Goal: Task Accomplishment & Management: Use online tool/utility

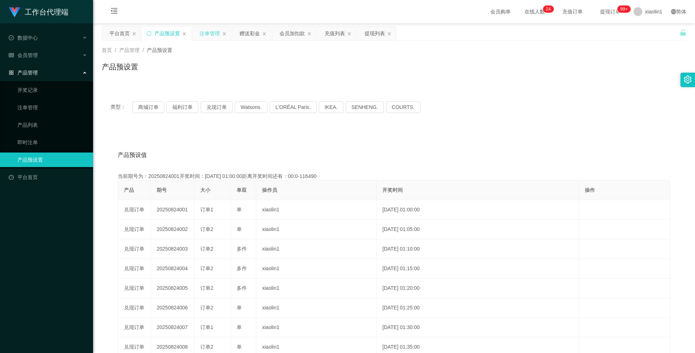
click at [215, 35] on div "注单管理" at bounding box center [210, 34] width 20 height 14
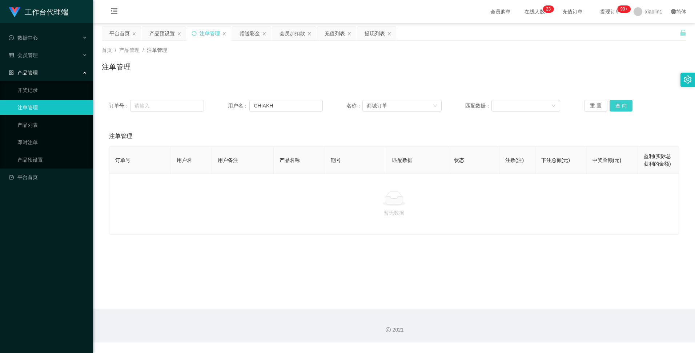
click at [622, 110] on button "查 询" at bounding box center [621, 106] width 23 height 12
click at [621, 110] on button "查 询" at bounding box center [621, 106] width 23 height 12
click at [256, 32] on div "赠送彩金" at bounding box center [250, 34] width 20 height 14
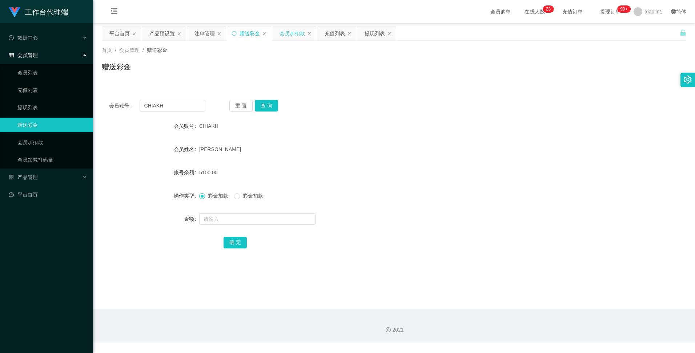
click at [297, 34] on div "会员加扣款" at bounding box center [292, 34] width 25 height 14
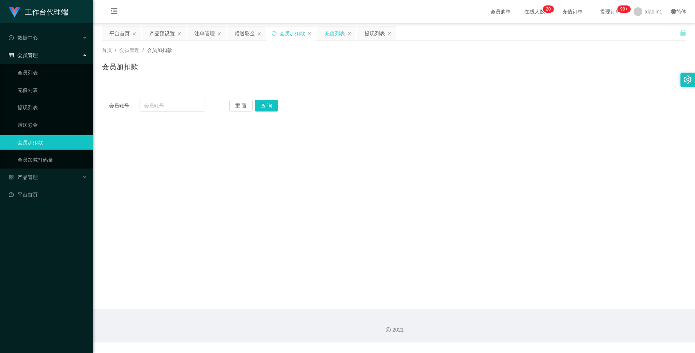
click at [330, 34] on div "充值列表" at bounding box center [335, 34] width 20 height 14
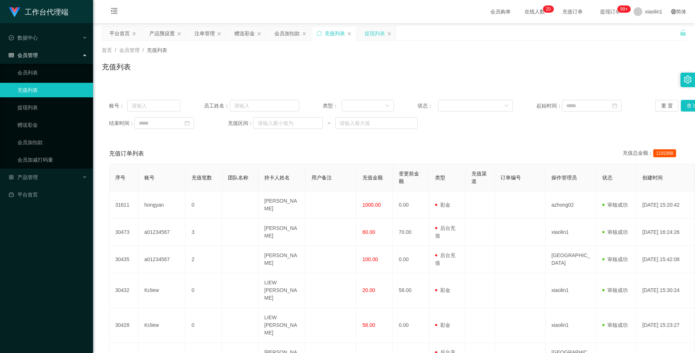
click at [374, 35] on div "提现列表" at bounding box center [375, 34] width 20 height 14
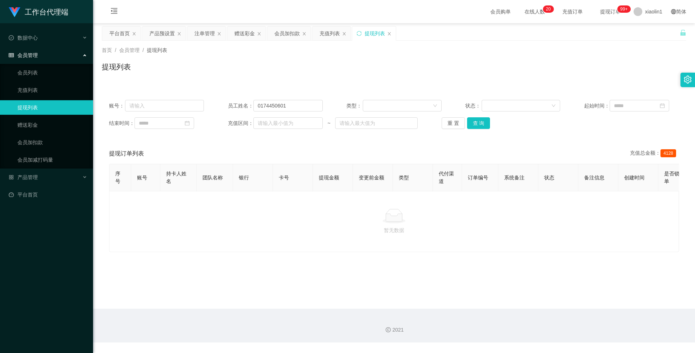
drag, startPoint x: 648, startPoint y: 0, endPoint x: 428, endPoint y: 54, distance: 226.4
click at [428, 54] on div "首页 / 会员管理 / 提现列表 /" at bounding box center [394, 51] width 585 height 8
drag, startPoint x: 649, startPoint y: 1, endPoint x: 665, endPoint y: 59, distance: 60.8
click at [665, 59] on div "首页 / 会员管理 / 提现列表 / 提现列表" at bounding box center [394, 63] width 585 height 32
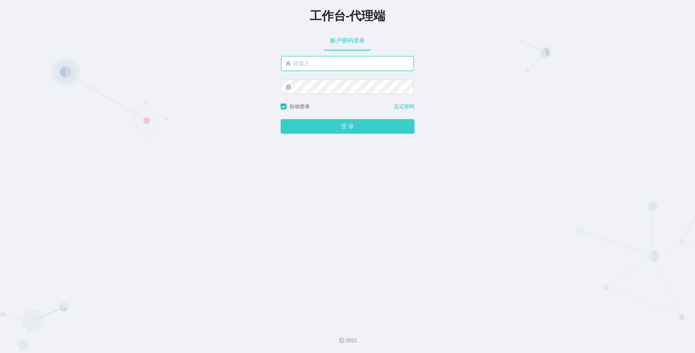
type input "xiaolin1"
click at [351, 127] on button "登 录" at bounding box center [348, 126] width 134 height 15
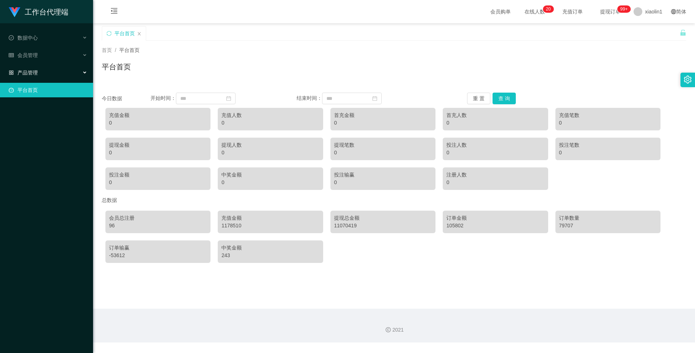
click at [31, 73] on span "产品管理" at bounding box center [23, 73] width 29 height 6
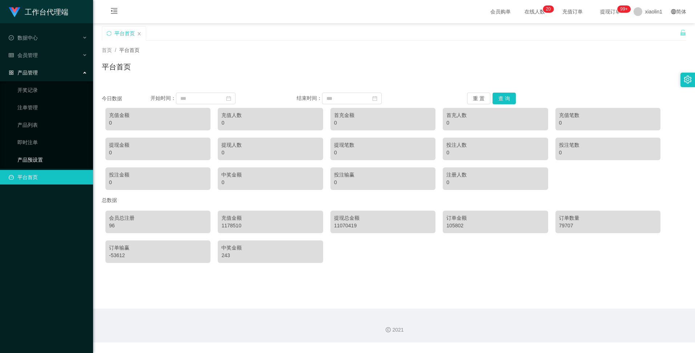
click at [31, 162] on link "产品预设置" at bounding box center [52, 160] width 70 height 15
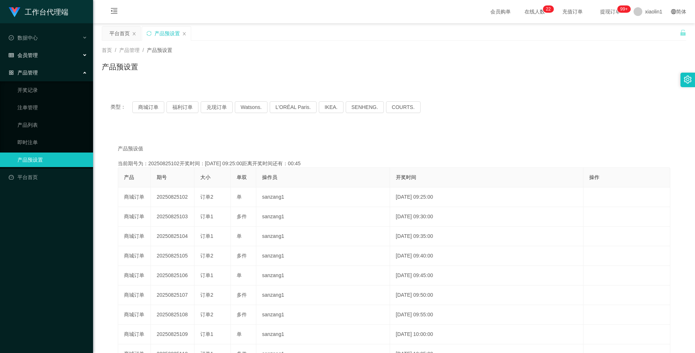
click at [30, 56] on span "会员管理" at bounding box center [23, 55] width 29 height 6
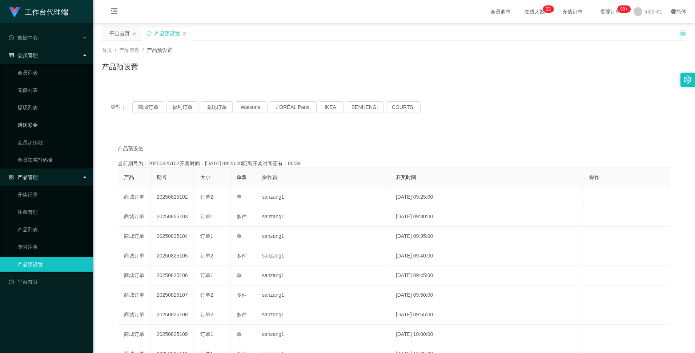
click at [25, 126] on link "赠送彩金" at bounding box center [52, 125] width 70 height 15
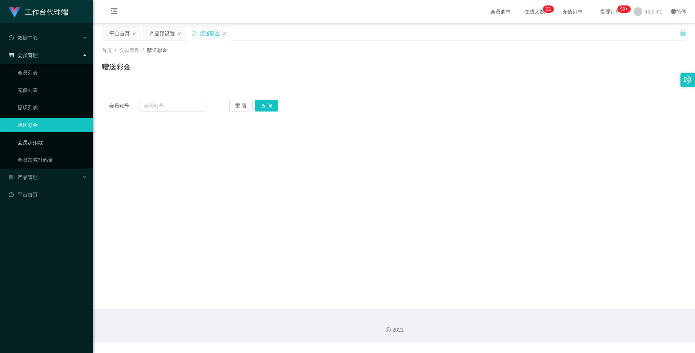
click at [28, 145] on link "会员加扣款" at bounding box center [52, 142] width 70 height 15
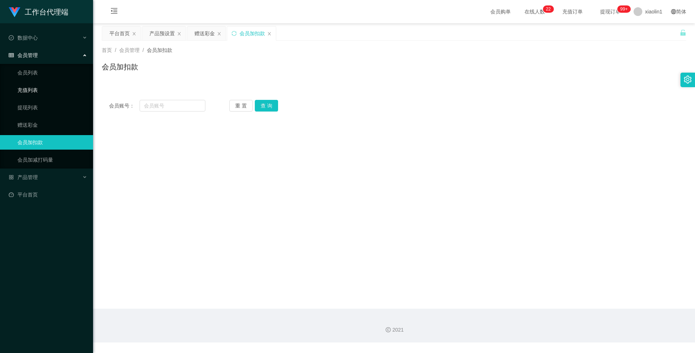
click at [30, 88] on link "充值列表" at bounding box center [52, 90] width 70 height 15
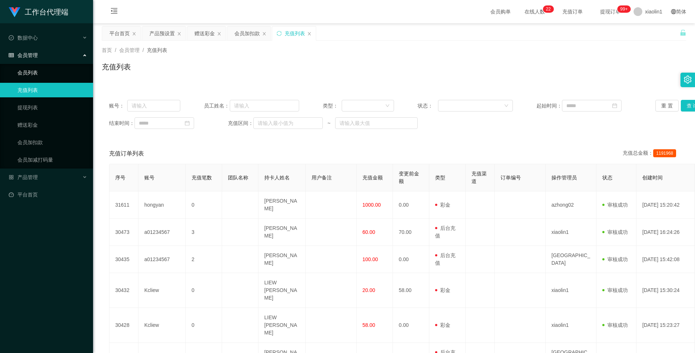
click at [36, 74] on link "会员列表" at bounding box center [52, 72] width 70 height 15
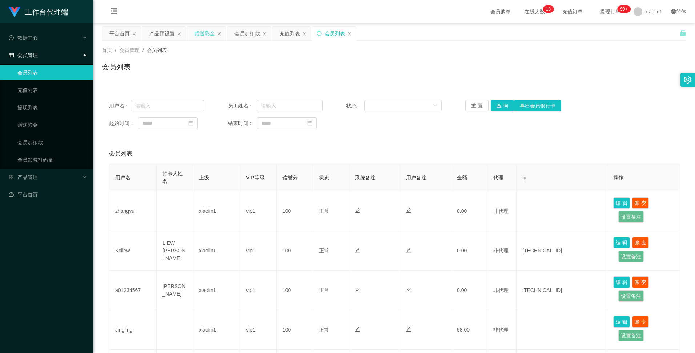
click at [209, 33] on div "赠送彩金" at bounding box center [205, 34] width 20 height 14
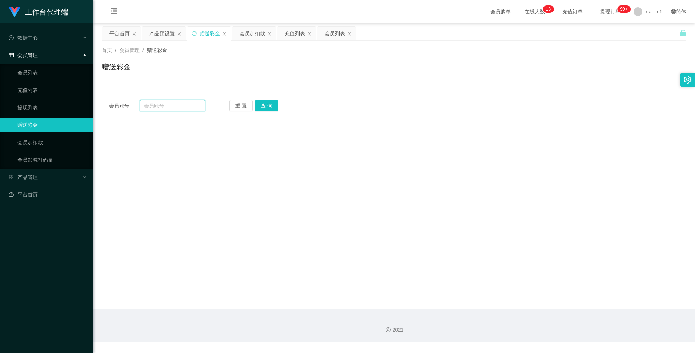
click at [169, 104] on input "text" at bounding box center [172, 106] width 65 height 12
paste input "0174450601"
type input "0174450601"
click at [268, 107] on button "查 询" at bounding box center [266, 106] width 23 height 12
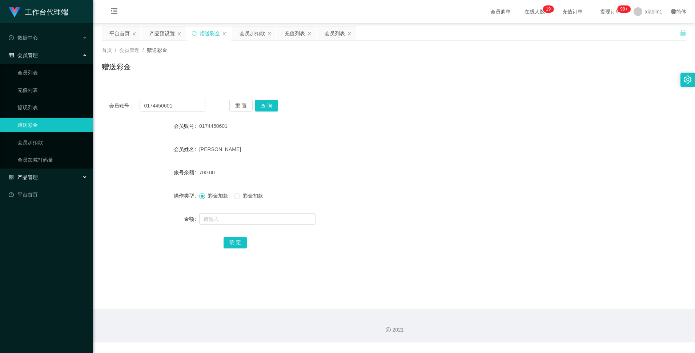
click at [31, 176] on span "产品管理" at bounding box center [23, 178] width 29 height 6
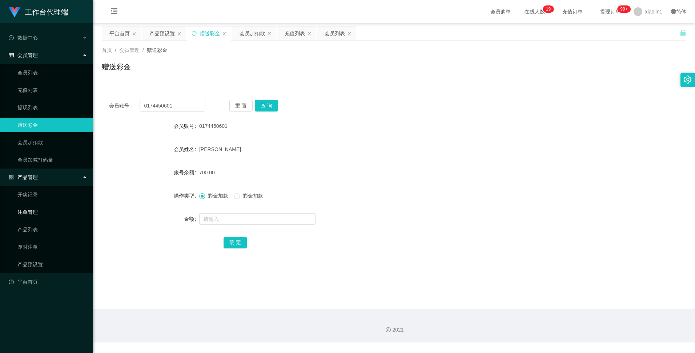
click at [18, 212] on link "注单管理" at bounding box center [52, 212] width 70 height 15
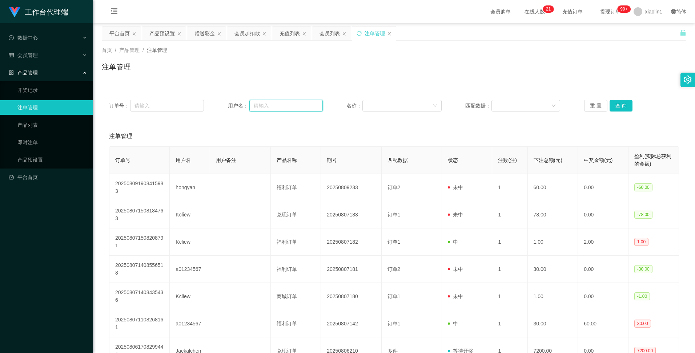
click at [257, 105] on input "text" at bounding box center [285, 106] width 73 height 12
paste input "0174450601"
type input "0174450601"
click at [621, 108] on button "查 询" at bounding box center [621, 106] width 23 height 12
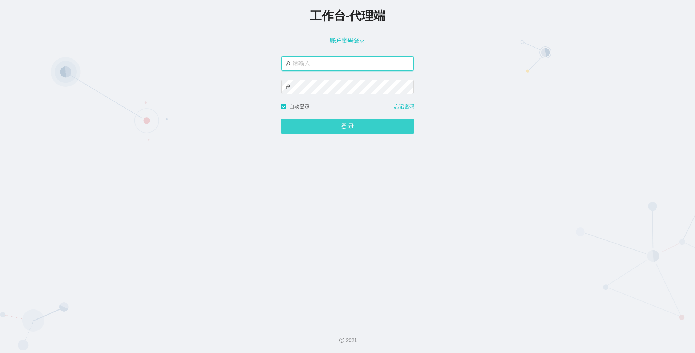
type input "xiaolin1"
click at [334, 125] on button "登 录" at bounding box center [348, 126] width 134 height 15
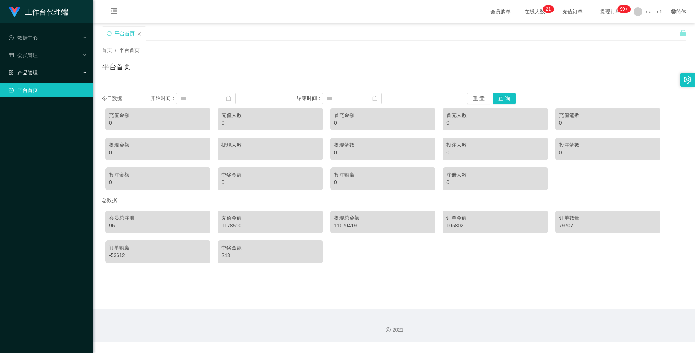
click at [33, 74] on span "产品管理" at bounding box center [23, 73] width 29 height 6
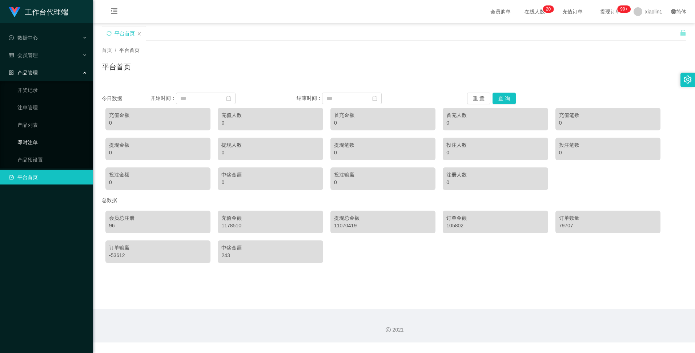
click at [31, 144] on link "即时注单" at bounding box center [52, 142] width 70 height 15
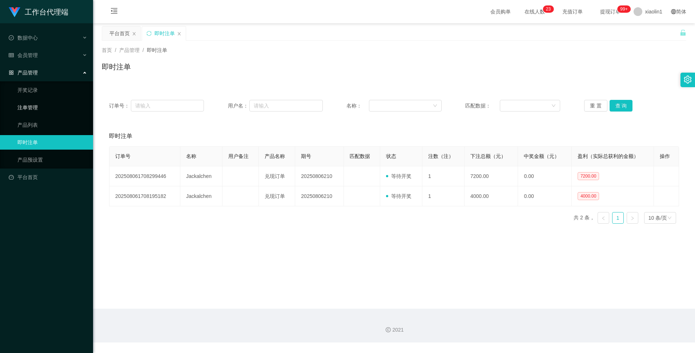
click at [33, 107] on link "注单管理" at bounding box center [52, 107] width 70 height 15
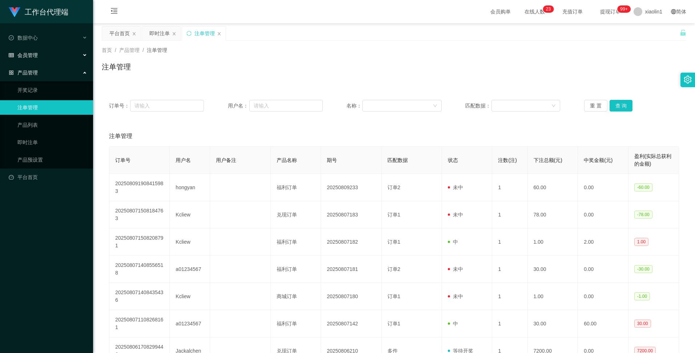
click at [35, 54] on span "会员管理" at bounding box center [23, 55] width 29 height 6
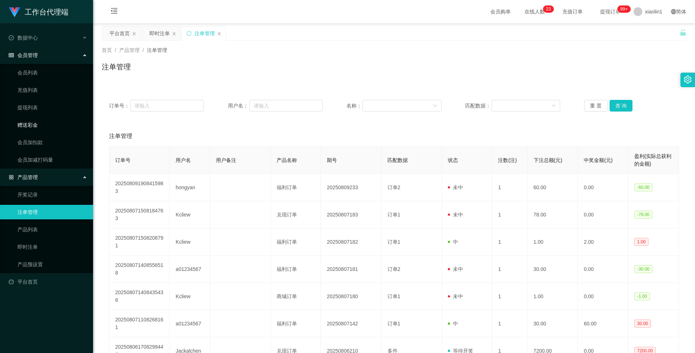
click at [36, 125] on link "赠送彩金" at bounding box center [52, 125] width 70 height 15
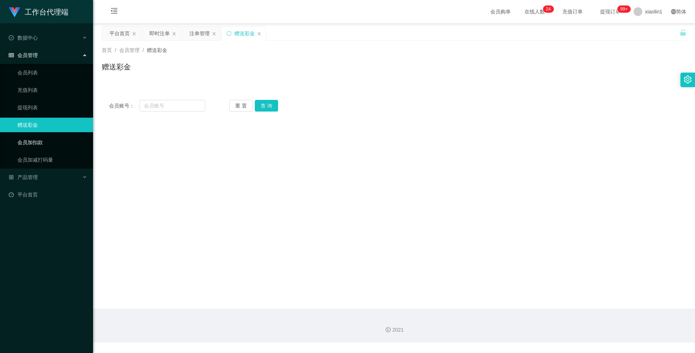
click at [27, 143] on link "会员加扣款" at bounding box center [52, 142] width 70 height 15
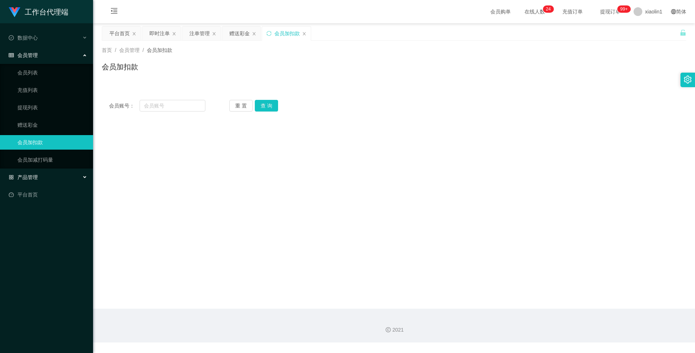
click at [28, 178] on span "产品管理" at bounding box center [23, 178] width 29 height 6
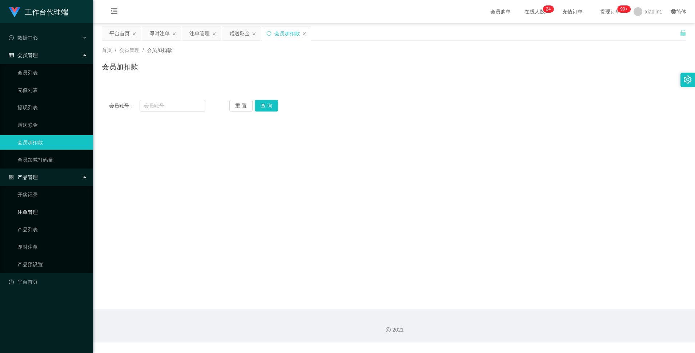
click at [35, 214] on link "注单管理" at bounding box center [52, 212] width 70 height 15
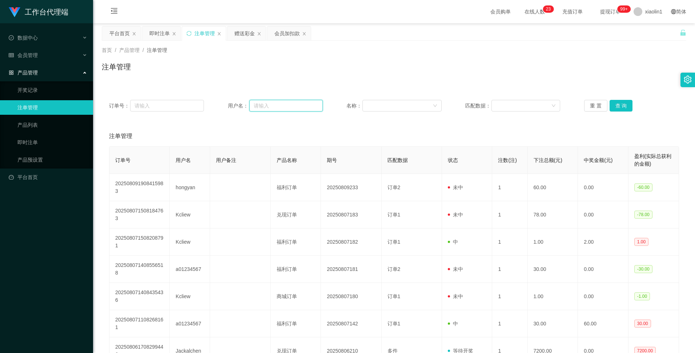
click at [267, 109] on input "text" at bounding box center [285, 106] width 73 height 12
paste input "Bank : GX Name : [PERSON_NAME] Acc Number = 8888013802400"
type input "B"
click at [29, 55] on span "会员管理" at bounding box center [23, 55] width 29 height 6
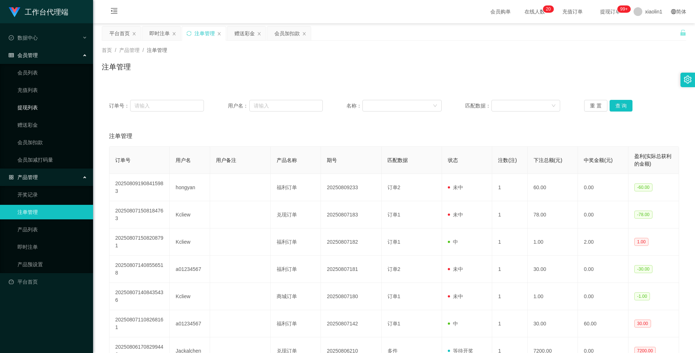
click at [31, 107] on link "提现列表" at bounding box center [52, 107] width 70 height 15
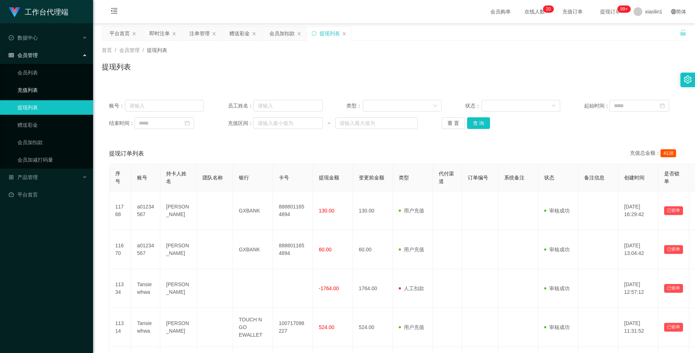
click at [32, 92] on link "充值列表" at bounding box center [52, 90] width 70 height 15
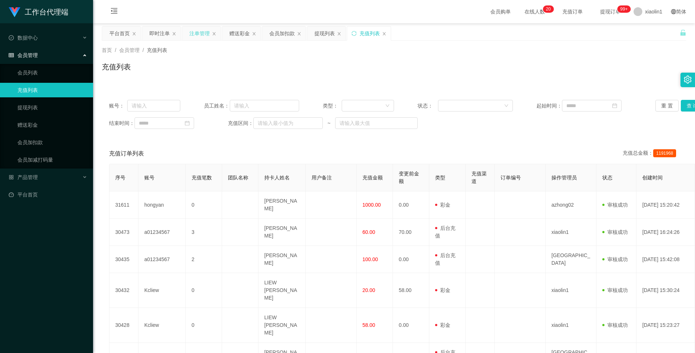
click at [193, 33] on div "注单管理" at bounding box center [199, 34] width 20 height 14
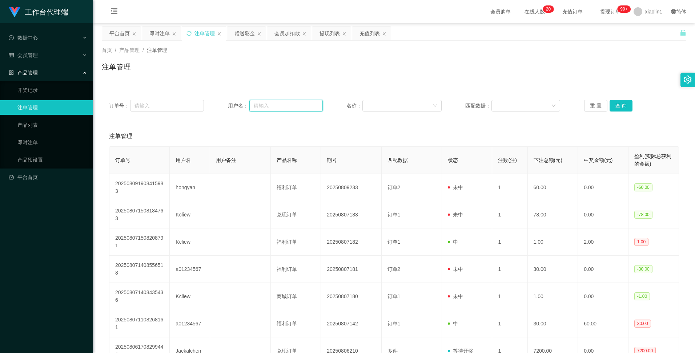
click at [266, 105] on input "text" at bounding box center [285, 106] width 73 height 12
paste input "0174450601"
type input "0174450601"
click at [610, 105] on button "查 询" at bounding box center [621, 106] width 23 height 12
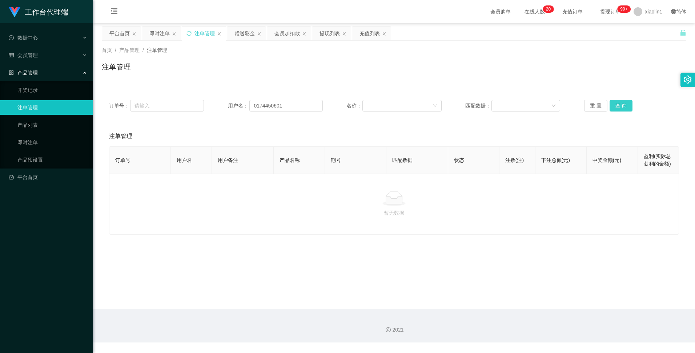
click at [622, 105] on button "查 询" at bounding box center [621, 106] width 23 height 12
click at [649, 160] on div "盈利(实际总获利的金额)" at bounding box center [658, 160] width 29 height 15
click at [252, 34] on div "赠送彩金" at bounding box center [245, 34] width 20 height 14
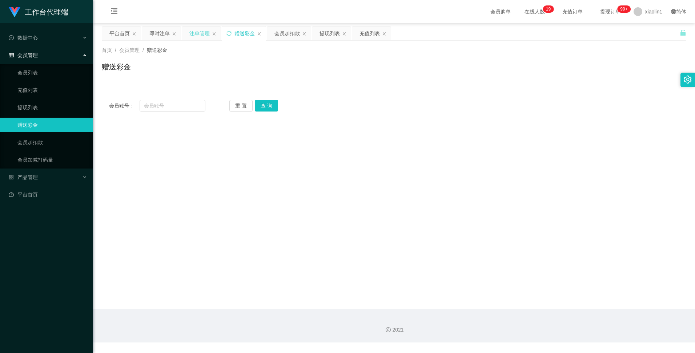
click at [205, 34] on div "注单管理" at bounding box center [199, 34] width 20 height 14
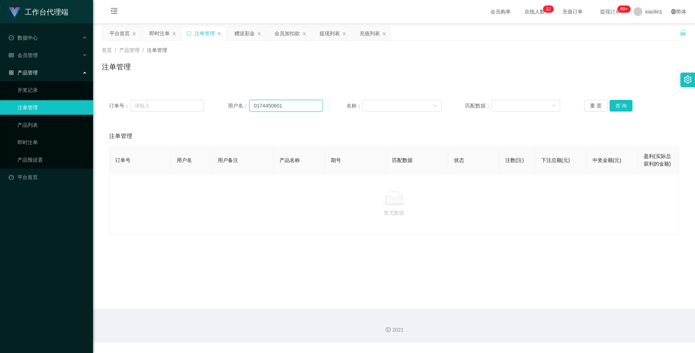
click at [298, 103] on input "0174450601" at bounding box center [285, 106] width 73 height 12
click at [592, 109] on button "重 置" at bounding box center [595, 106] width 23 height 12
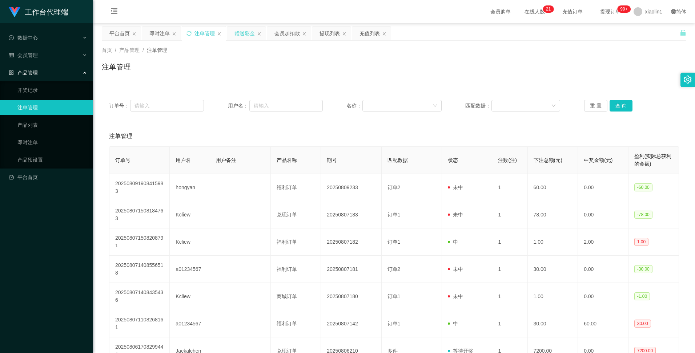
click at [247, 34] on div "赠送彩金" at bounding box center [245, 34] width 20 height 14
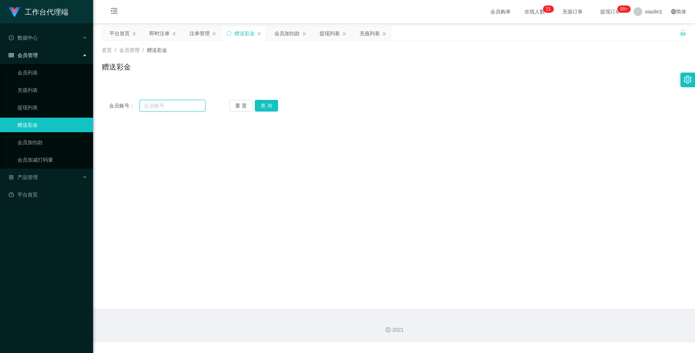
click at [179, 105] on input "text" at bounding box center [172, 106] width 65 height 12
paste input "CHIAKH"
type input "CHIAKH"
click at [265, 101] on button "查 询" at bounding box center [266, 106] width 23 height 12
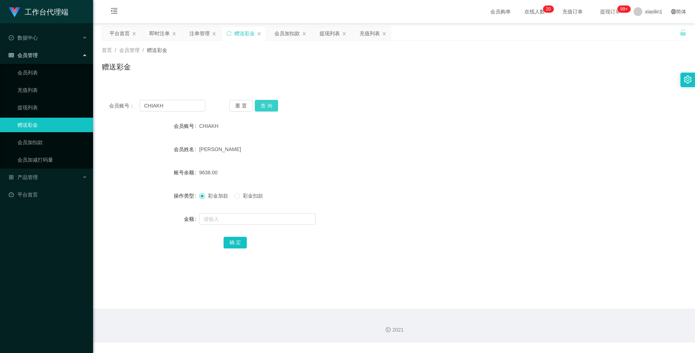
click at [265, 103] on button "查 询" at bounding box center [266, 106] width 23 height 12
click at [200, 42] on div "首页 / 会员管理 / 赠送彩金 / 赠送彩金" at bounding box center [394, 62] width 602 height 43
click at [201, 33] on div "注单管理" at bounding box center [199, 34] width 20 height 14
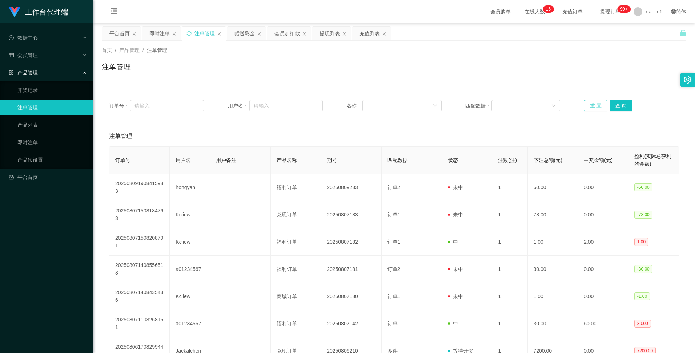
click at [596, 107] on button "重 置" at bounding box center [595, 106] width 23 height 12
click at [592, 108] on button "重 置" at bounding box center [595, 106] width 23 height 12
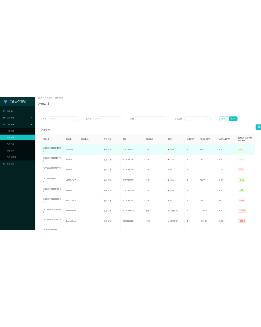
scroll to position [36, 0]
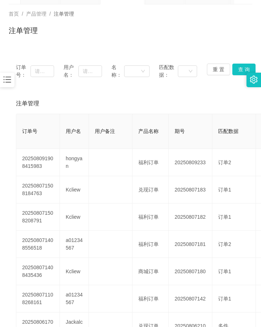
click at [53, 45] on div "首页 / 产品管理 / 注单管理 / 注单管理" at bounding box center [130, 25] width 261 height 43
click at [91, 75] on input "text" at bounding box center [91, 71] width 24 height 12
paste input "0174450601"
type input "0174450601"
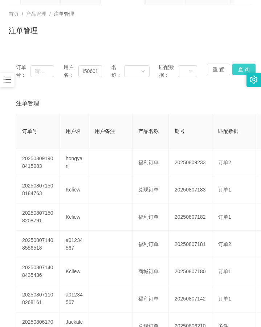
click at [237, 69] on button "查 询" at bounding box center [244, 70] width 23 height 12
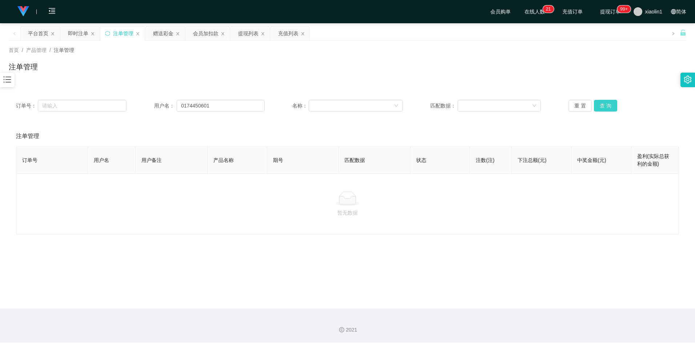
scroll to position [0, 0]
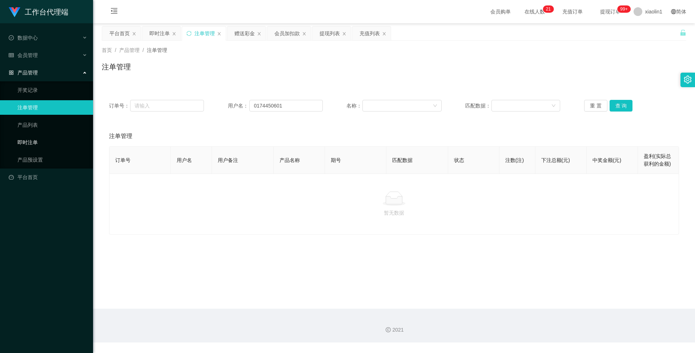
drag, startPoint x: 36, startPoint y: 146, endPoint x: 39, endPoint y: 142, distance: 4.7
click at [36, 146] on link "即时注单" at bounding box center [52, 142] width 70 height 15
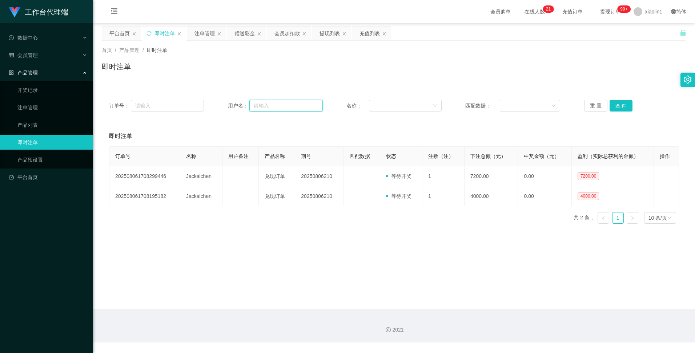
click at [274, 107] on input "text" at bounding box center [285, 106] width 73 height 12
paste input "0174450601"
type input "0174450601"
click at [616, 106] on button "查 询" at bounding box center [621, 106] width 23 height 12
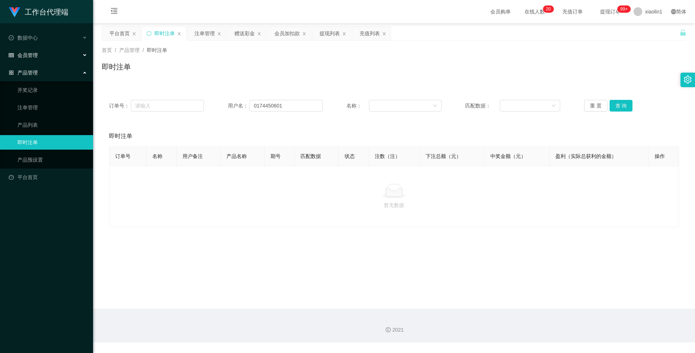
click at [42, 60] on div "会员管理" at bounding box center [46, 55] width 93 height 15
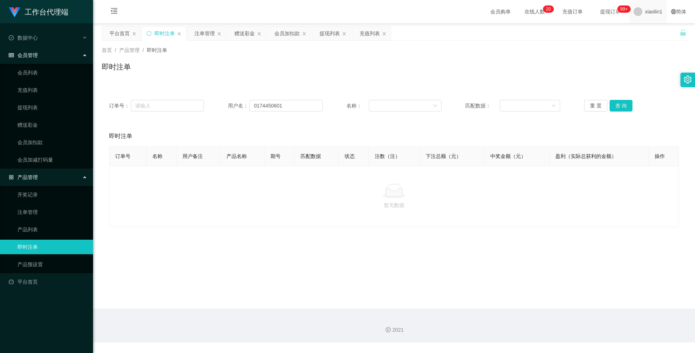
click at [634, 11] on span at bounding box center [638, 11] width 9 height 9
click at [650, 31] on div "平台首页 即时注单 注单管理 赠送彩金 会员加扣款 提现列表 充值列表" at bounding box center [391, 38] width 578 height 25
click at [648, 15] on span "xiaolin1" at bounding box center [653, 11] width 17 height 23
click at [647, 34] on span "退出登录" at bounding box center [645, 32] width 20 height 6
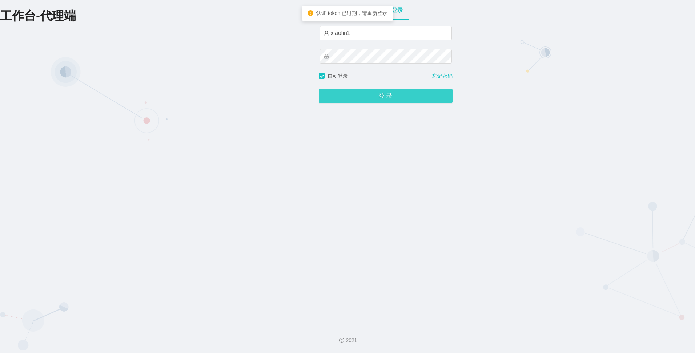
click at [356, 94] on button "登 录" at bounding box center [386, 96] width 134 height 15
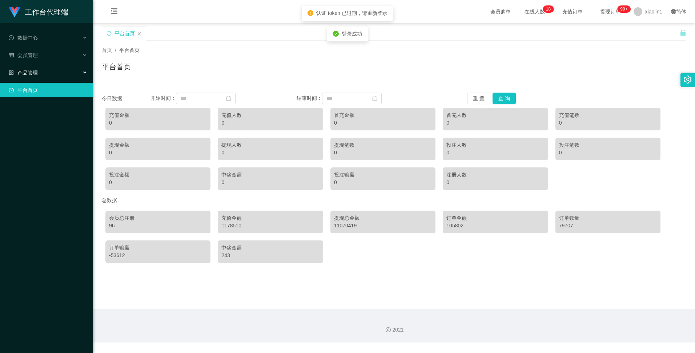
click at [77, 74] on div "产品管理" at bounding box center [46, 72] width 93 height 15
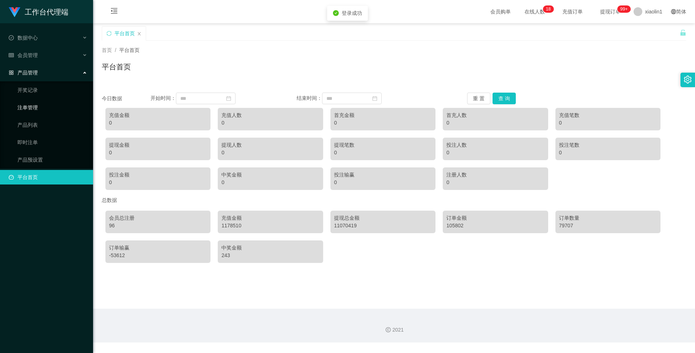
click at [36, 109] on link "注单管理" at bounding box center [52, 107] width 70 height 15
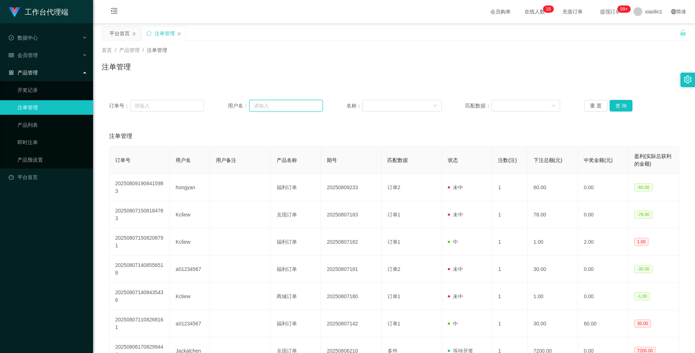
click at [260, 103] on input "text" at bounding box center [285, 106] width 73 height 12
paste input "0174450601"
type input "0174450601"
click at [628, 104] on button "查 询" at bounding box center [621, 106] width 23 height 12
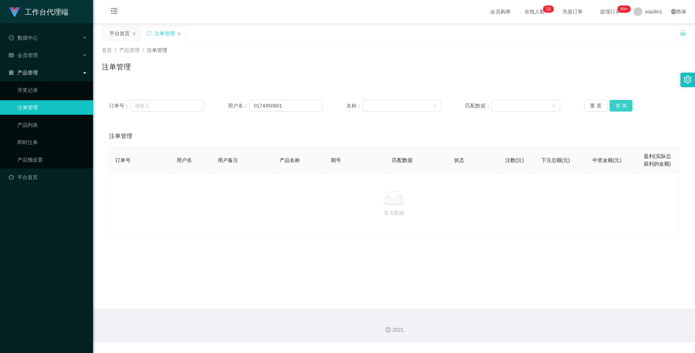
click at [617, 106] on button "查 询" at bounding box center [621, 106] width 23 height 12
click at [617, 106] on div "重 置 查 询" at bounding box center [631, 106] width 95 height 12
click at [617, 106] on button "查 询" at bounding box center [621, 106] width 23 height 12
click at [617, 106] on div "重 置 查 询" at bounding box center [631, 106] width 95 height 12
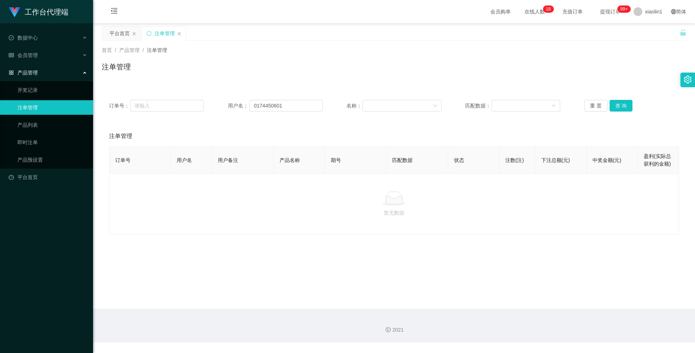
click at [356, 197] on div at bounding box center [394, 199] width 558 height 15
click at [596, 105] on button "重 置" at bounding box center [595, 106] width 23 height 12
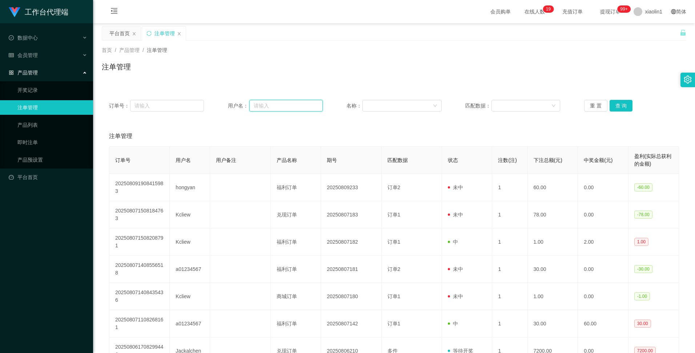
click at [277, 108] on input "text" at bounding box center [285, 106] width 73 height 12
paste input "hongyan"
click at [619, 105] on button "查 询" at bounding box center [621, 106] width 23 height 12
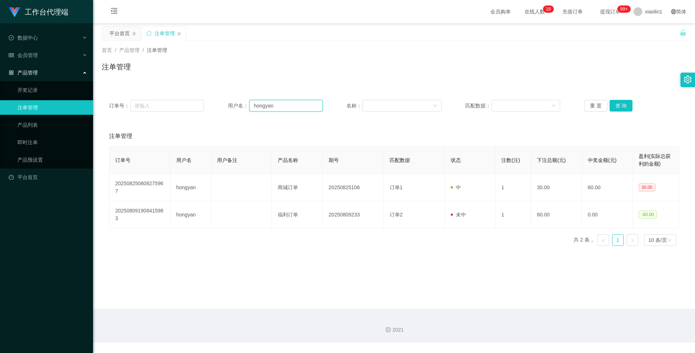
drag, startPoint x: 277, startPoint y: 108, endPoint x: 250, endPoint y: 104, distance: 26.7
click at [250, 104] on input "hongyan" at bounding box center [285, 106] width 73 height 12
paste input "CHIAKH"
type input "CHIAKH"
click at [32, 160] on link "产品预设置" at bounding box center [52, 160] width 70 height 15
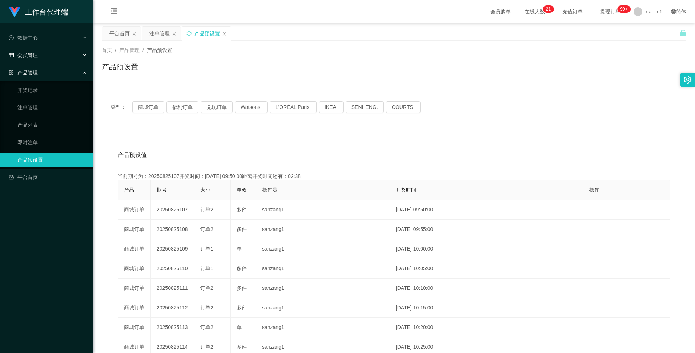
click at [28, 56] on span "会员管理" at bounding box center [23, 55] width 29 height 6
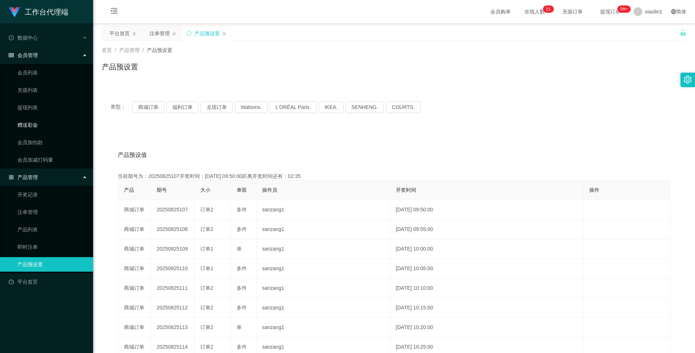
click at [31, 123] on link "赠送彩金" at bounding box center [52, 125] width 70 height 15
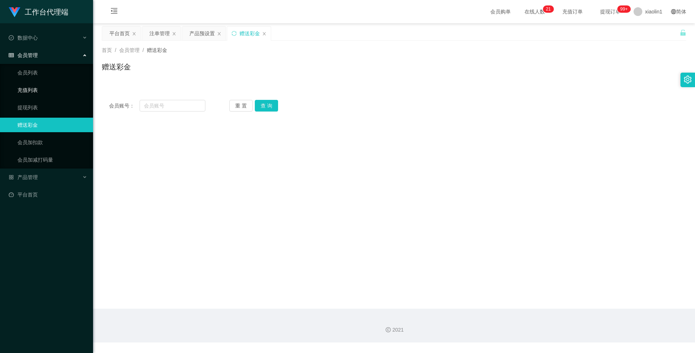
click at [27, 92] on link "充值列表" at bounding box center [52, 90] width 70 height 15
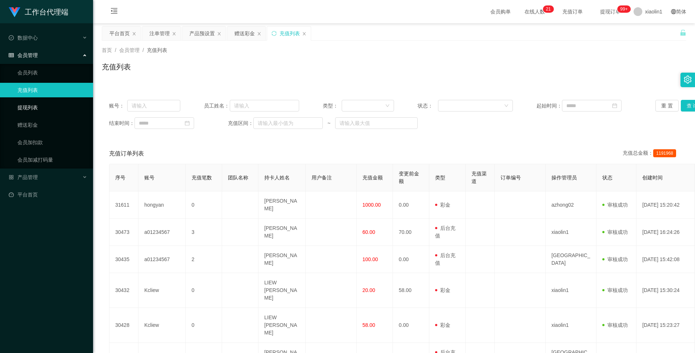
click at [27, 104] on link "提现列表" at bounding box center [52, 107] width 70 height 15
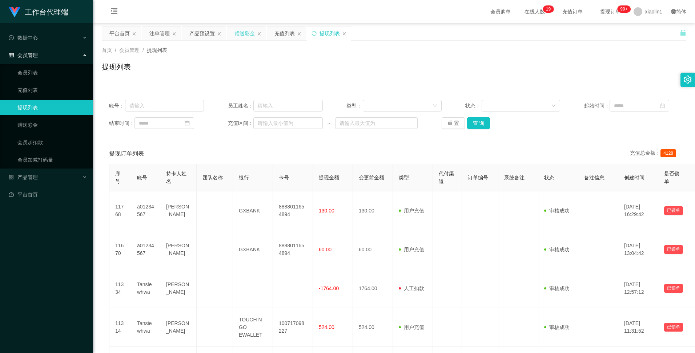
click at [249, 29] on div "赠送彩金" at bounding box center [245, 34] width 20 height 14
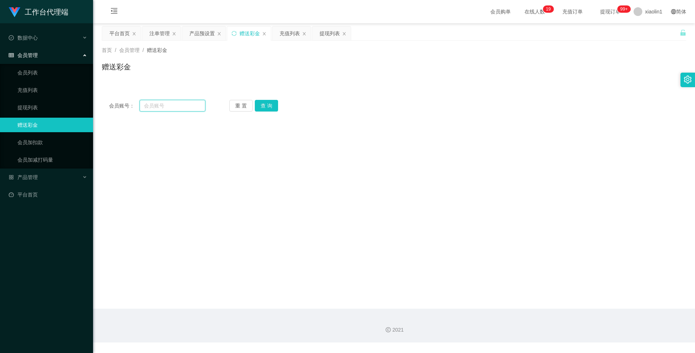
click at [171, 105] on input "text" at bounding box center [172, 106] width 65 height 12
paste input "CHIAKH"
type input "CHIAKH"
click at [272, 104] on button "查 询" at bounding box center [266, 106] width 23 height 12
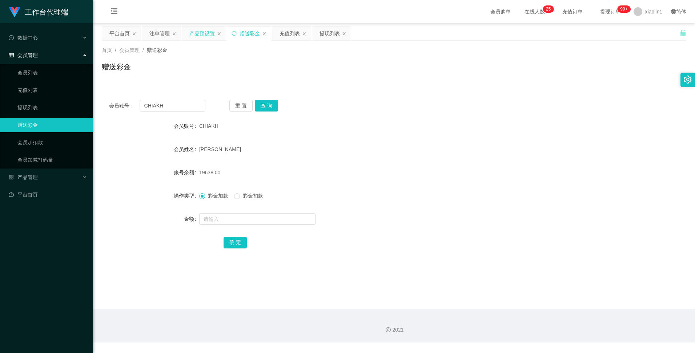
click at [203, 33] on div "产品预设置" at bounding box center [201, 34] width 25 height 14
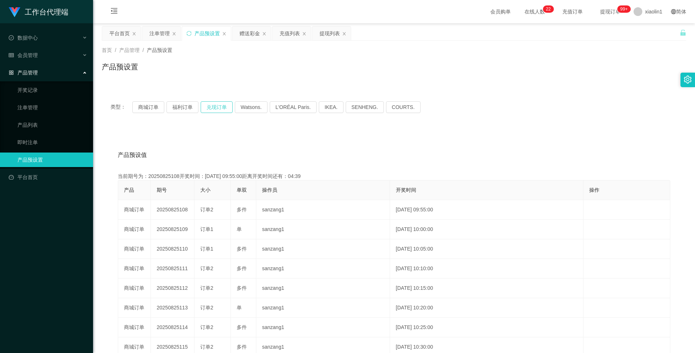
click at [217, 106] on button "兑现订单" at bounding box center [217, 107] width 32 height 12
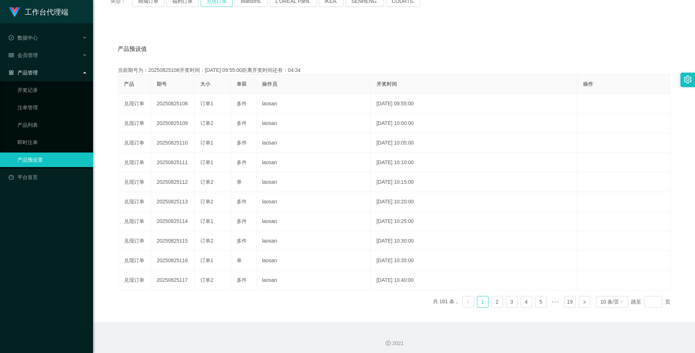
scroll to position [109, 0]
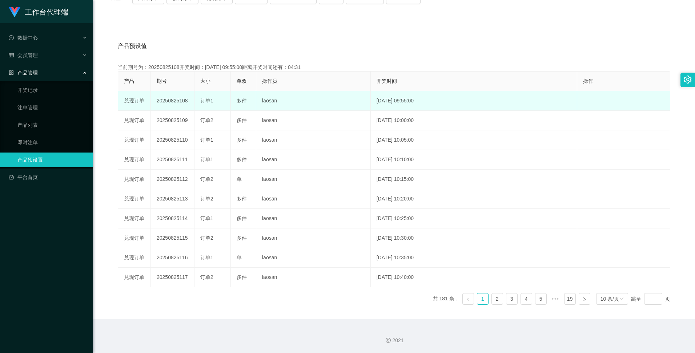
click at [173, 100] on td "20250825108" at bounding box center [173, 101] width 44 height 20
copy td "20250825108"
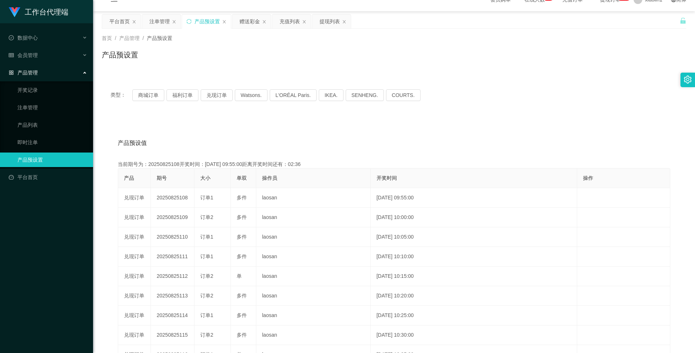
scroll to position [0, 0]
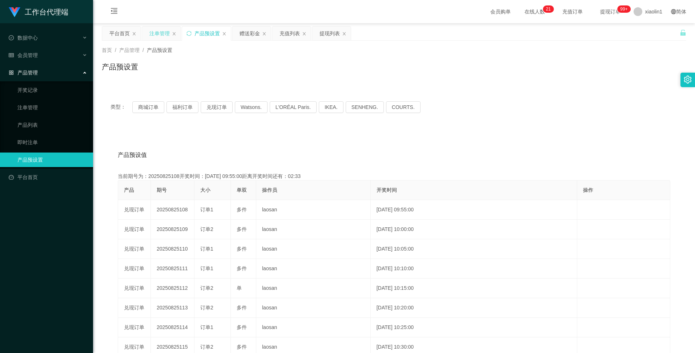
click at [169, 32] on div "注单管理" at bounding box center [159, 34] width 20 height 14
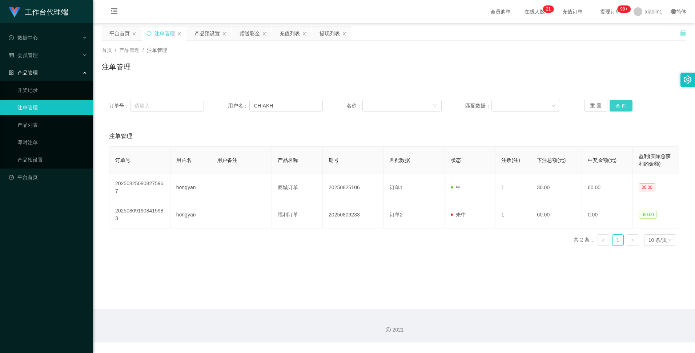
click at [615, 109] on button "查 询" at bounding box center [621, 106] width 23 height 12
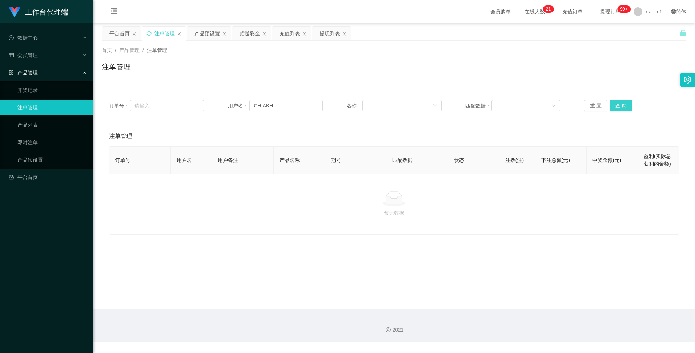
click at [614, 109] on button "查 询" at bounding box center [621, 106] width 23 height 12
click at [620, 109] on button "查 询" at bounding box center [621, 106] width 23 height 12
drag, startPoint x: 276, startPoint y: 107, endPoint x: 249, endPoint y: 107, distance: 26.9
click at [249, 107] on input "CHIAKH" at bounding box center [285, 106] width 73 height 12
click at [619, 107] on button "查 询" at bounding box center [621, 106] width 23 height 12
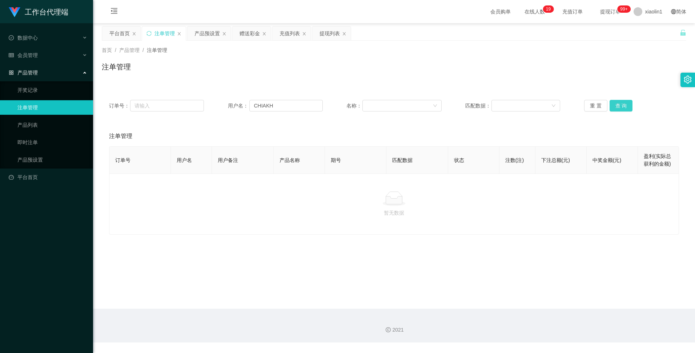
click at [619, 107] on button "查 询" at bounding box center [621, 106] width 23 height 12
click at [621, 103] on button "查 询" at bounding box center [621, 106] width 23 height 12
click at [212, 35] on div "产品预设置" at bounding box center [207, 34] width 25 height 14
